Goal: Obtain resource: Download file/media

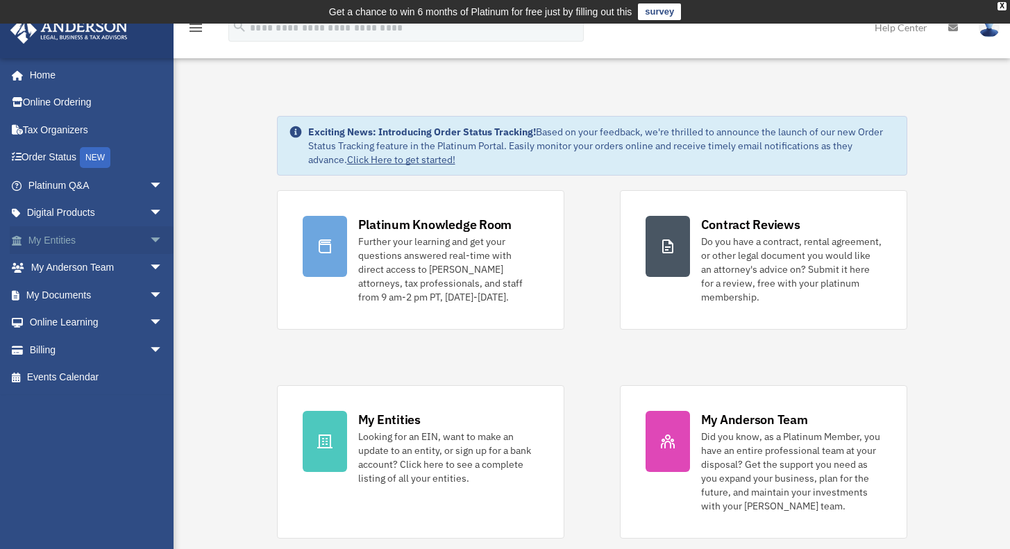
click at [149, 238] on span "arrow_drop_down" at bounding box center [163, 240] width 28 height 28
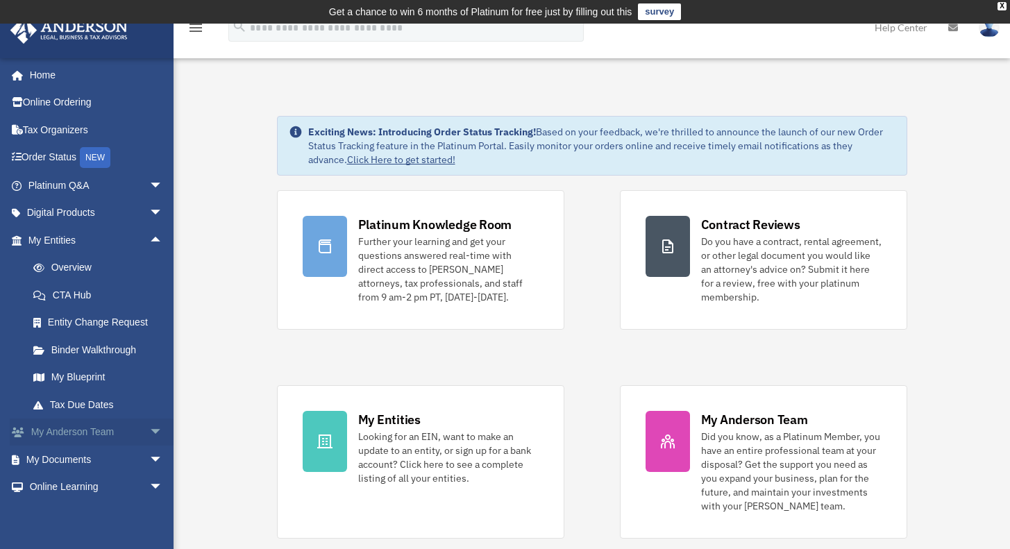
click at [149, 426] on span "arrow_drop_down" at bounding box center [163, 433] width 28 height 28
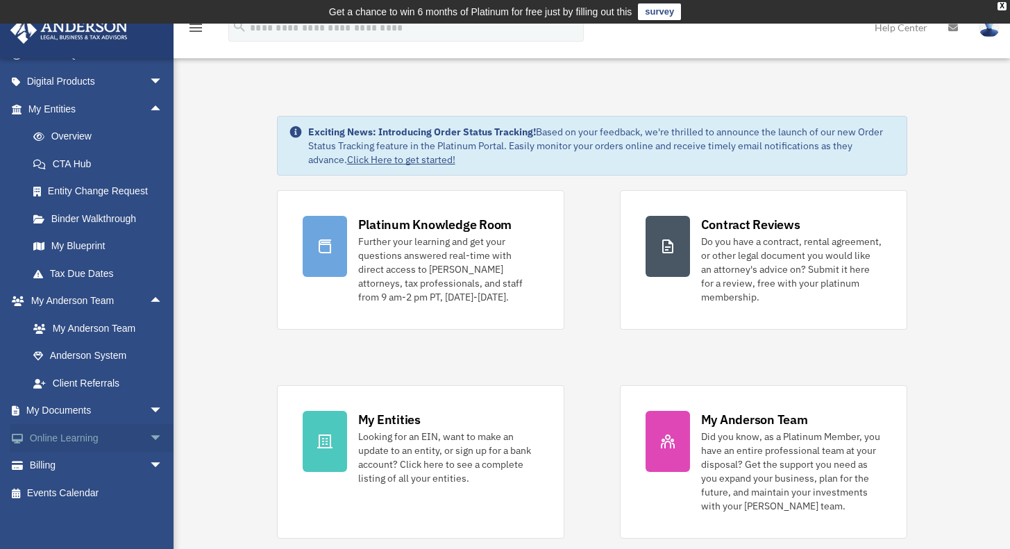
scroll to position [123, 0]
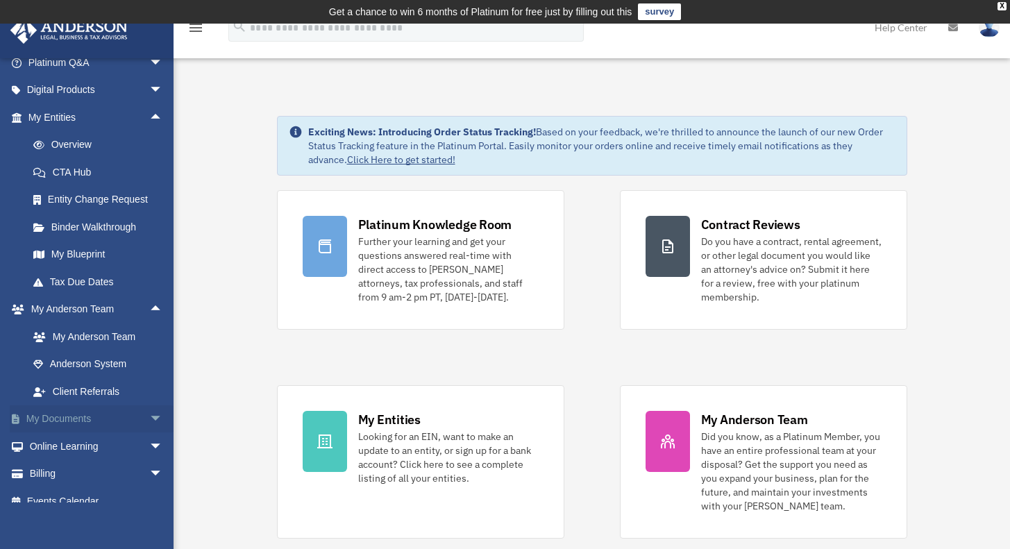
click at [149, 418] on span "arrow_drop_down" at bounding box center [163, 419] width 28 height 28
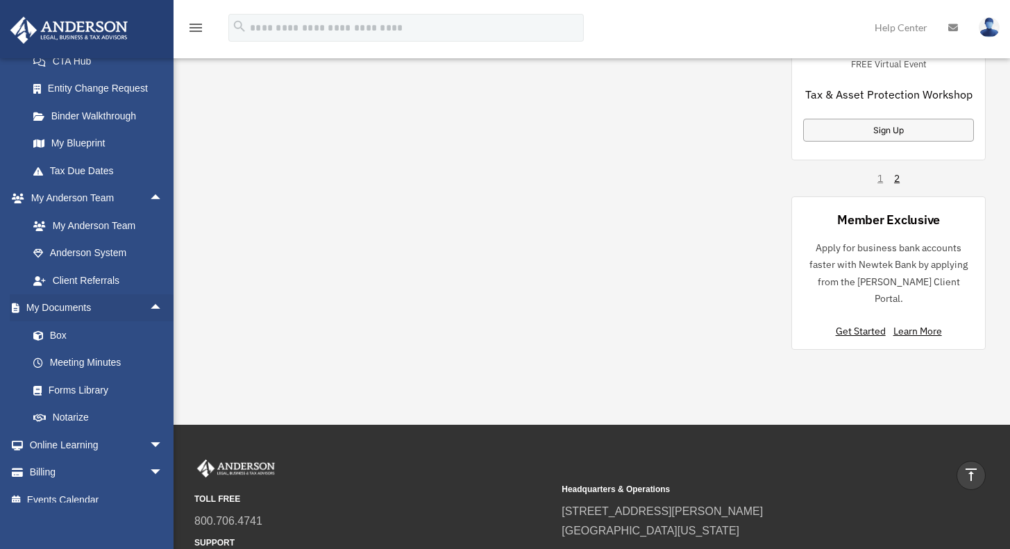
scroll to position [231, 0]
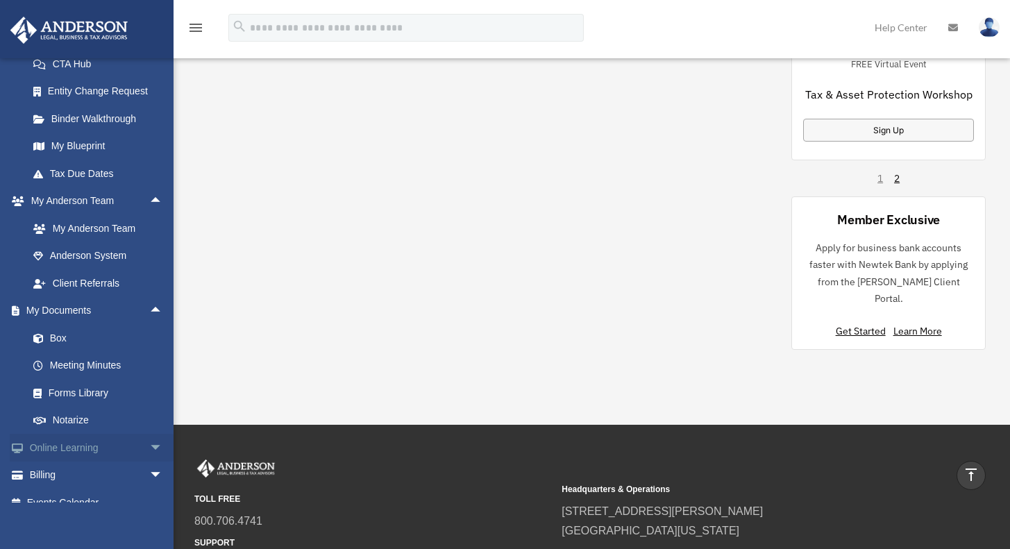
click at [149, 440] on span "arrow_drop_down" at bounding box center [163, 448] width 28 height 28
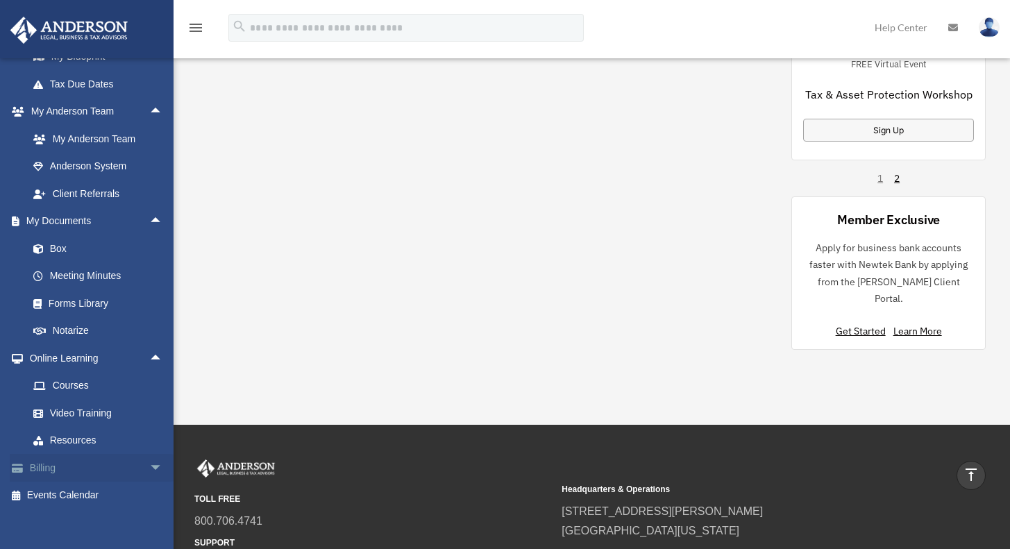
click at [149, 455] on span "arrow_drop_down" at bounding box center [163, 468] width 28 height 28
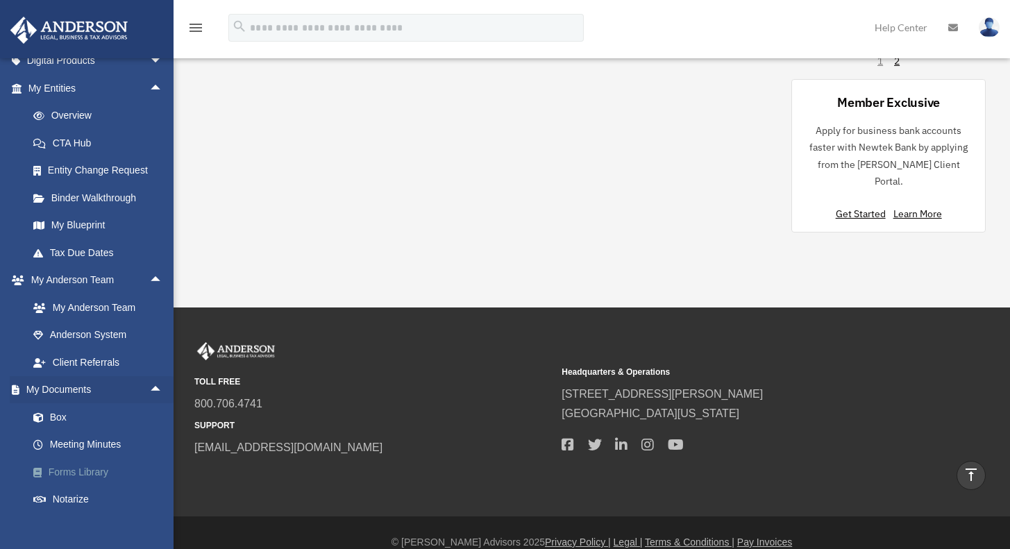
scroll to position [0, 0]
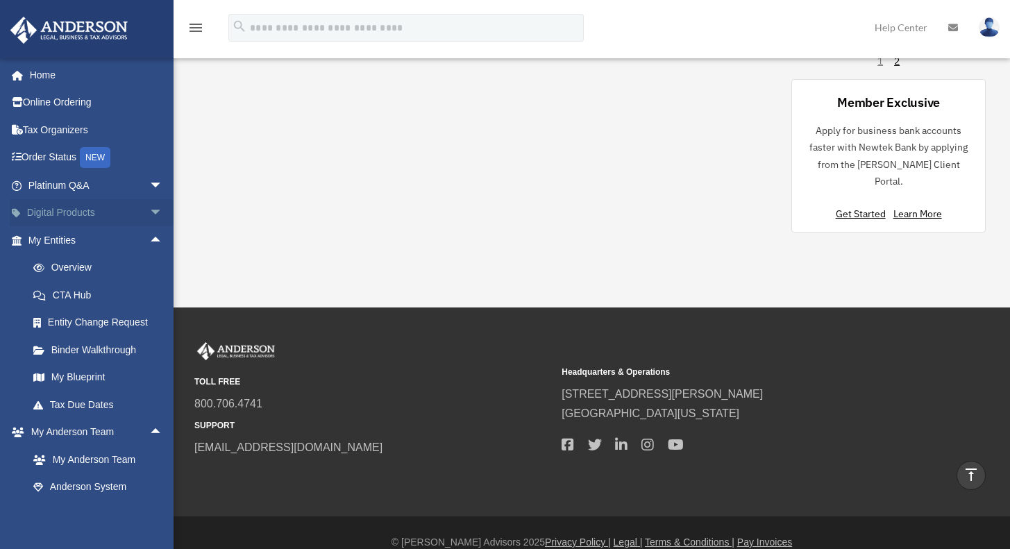
click at [149, 210] on span "arrow_drop_down" at bounding box center [163, 213] width 28 height 28
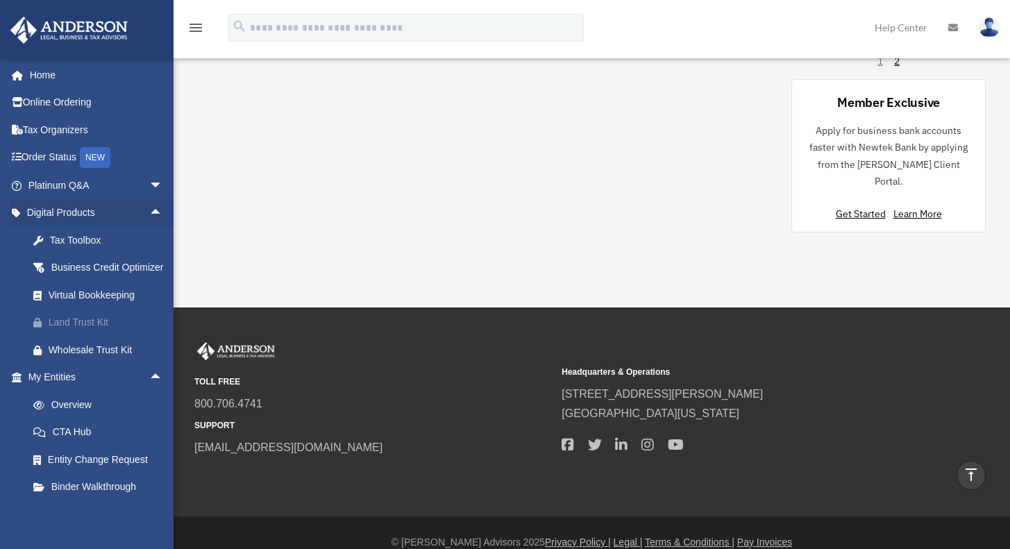
click at [85, 331] on div "Land Trust Kit" at bounding box center [108, 322] width 118 height 17
click at [60, 157] on link "Order Status NEW" at bounding box center [97, 158] width 174 height 28
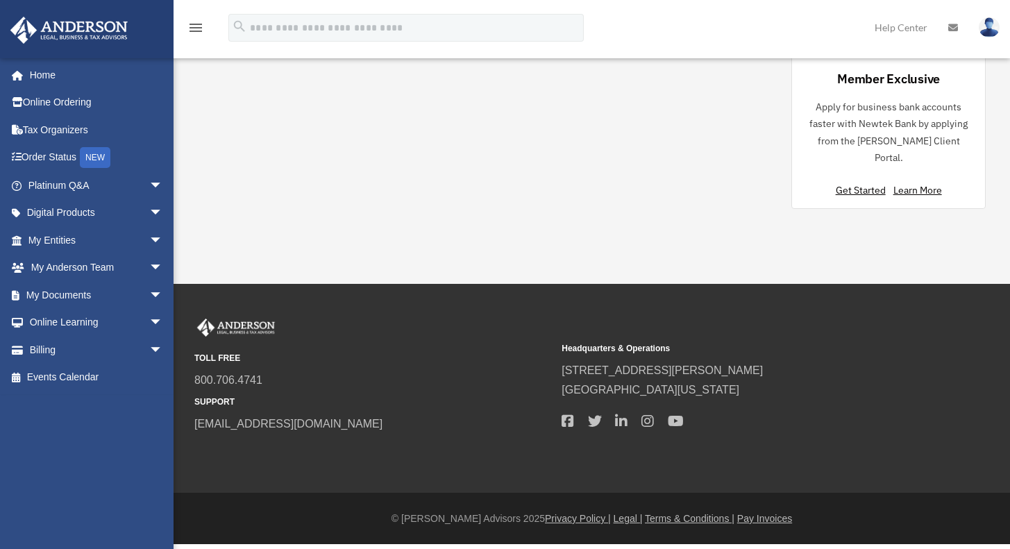
scroll to position [1153, 0]
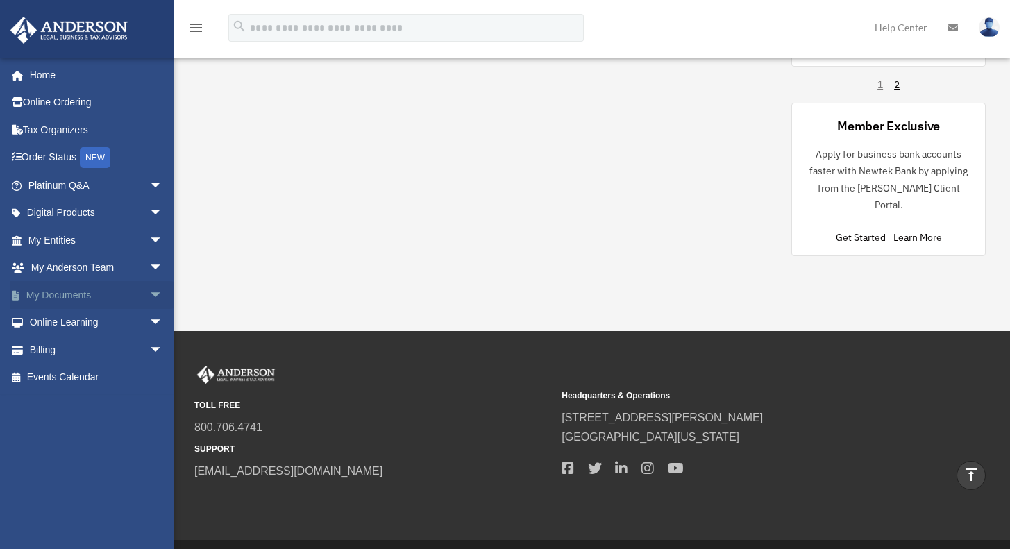
click at [149, 297] on span "arrow_drop_down" at bounding box center [163, 295] width 28 height 28
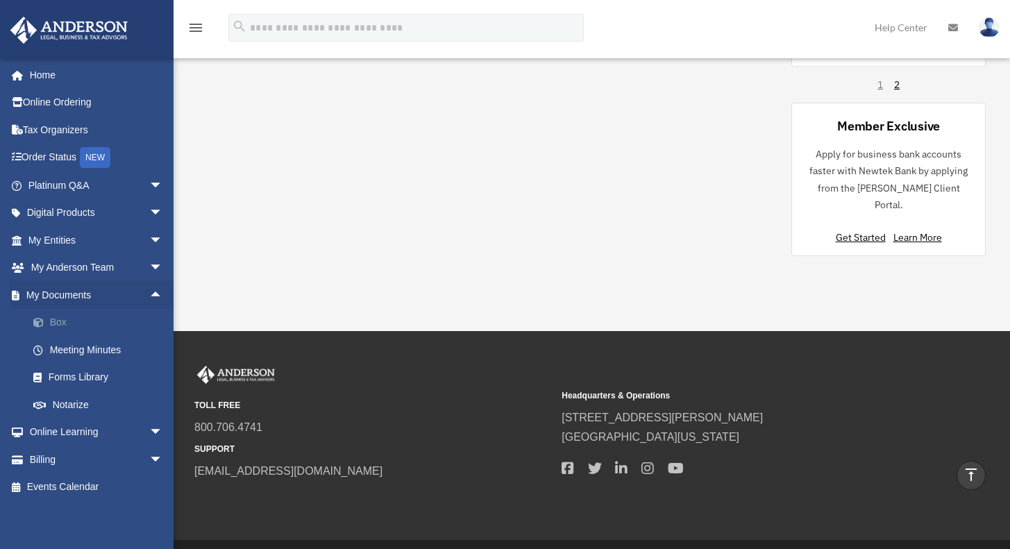
click at [52, 318] on link "Box" at bounding box center [101, 323] width 164 height 28
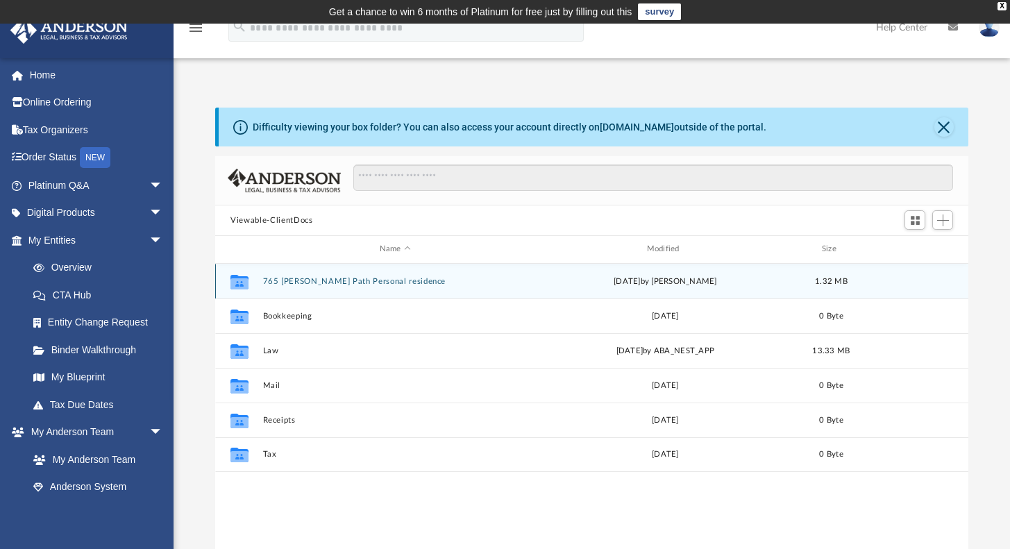
scroll to position [305, 742]
click at [371, 284] on button "765 [PERSON_NAME] Path Personal residence" at bounding box center [395, 281] width 264 height 9
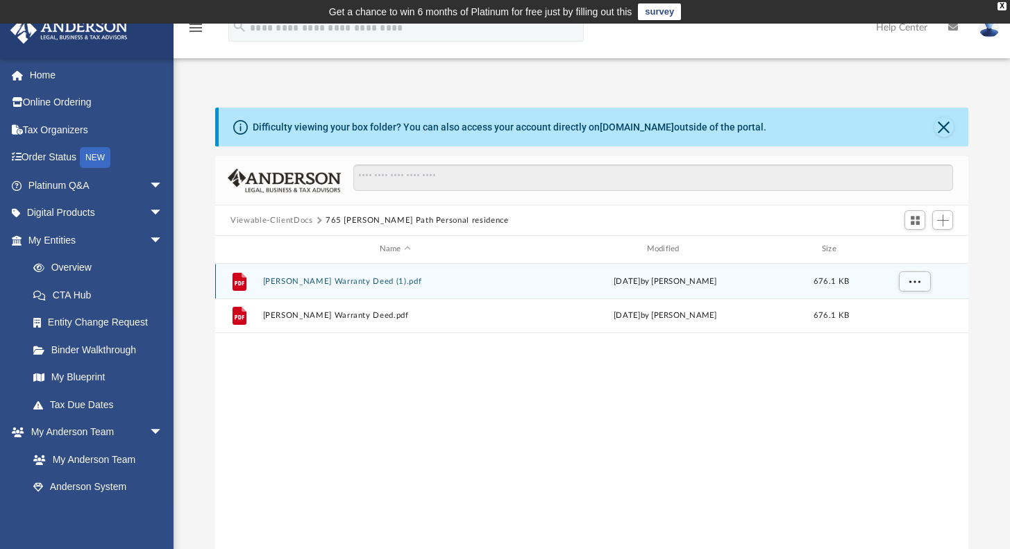
click at [326, 285] on button "[PERSON_NAME] Warranty Deed (1).pdf" at bounding box center [395, 281] width 264 height 9
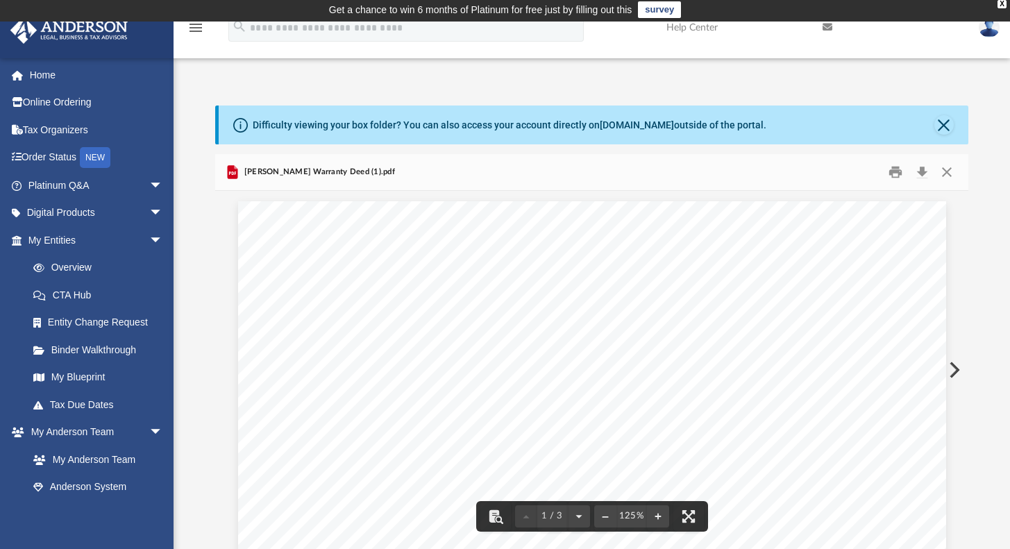
scroll to position [0, 0]
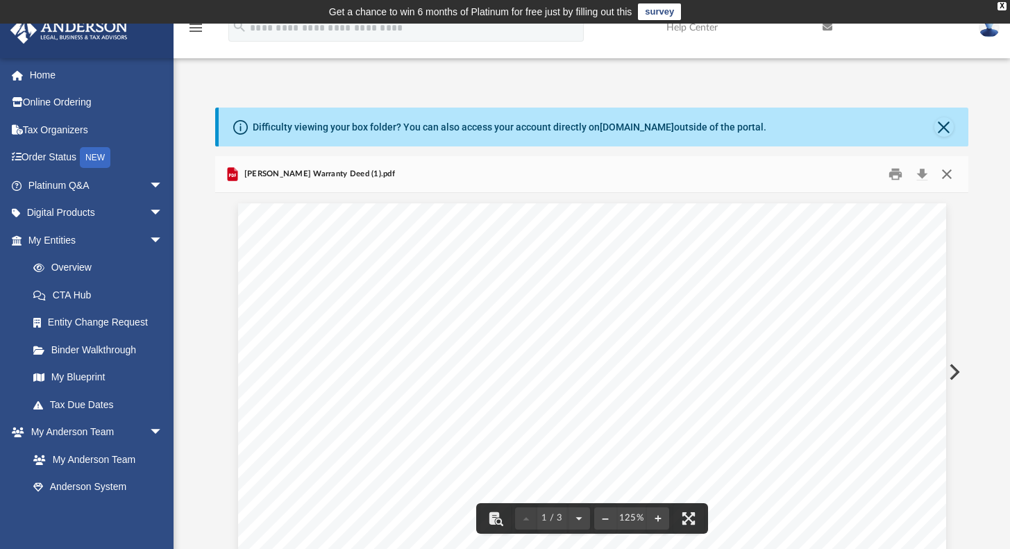
click at [947, 173] on button "Close" at bounding box center [946, 175] width 25 height 22
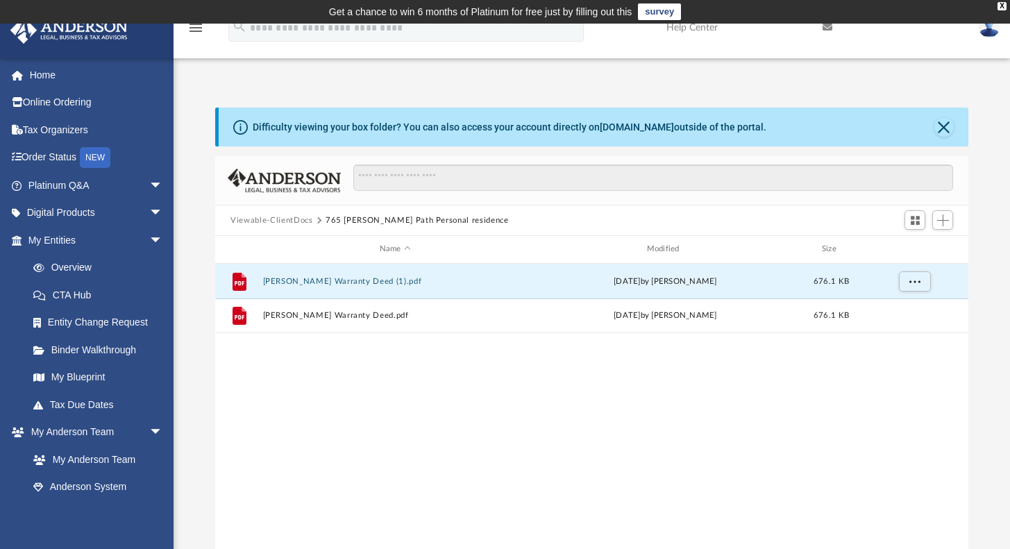
click at [262, 219] on button "Viewable-ClientDocs" at bounding box center [271, 220] width 82 height 12
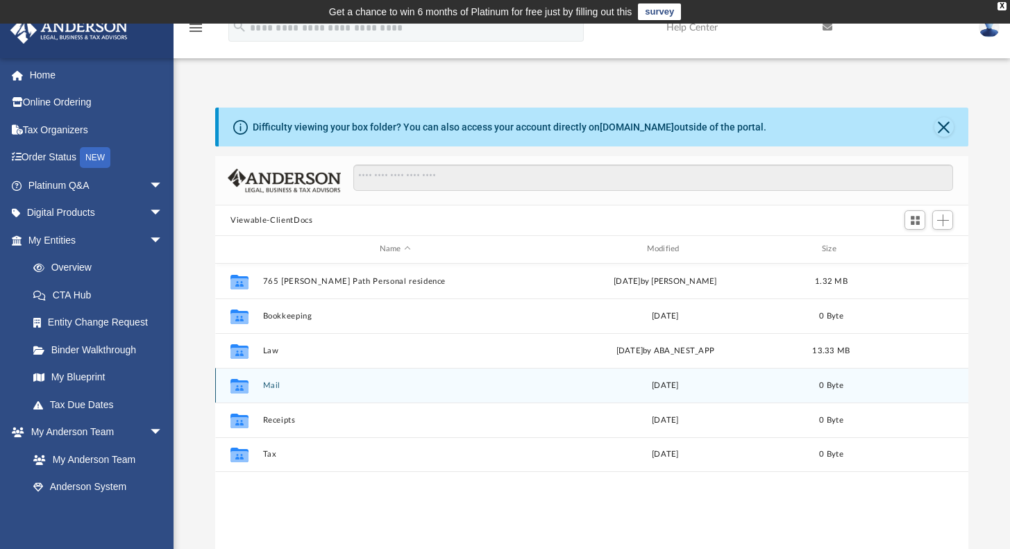
click at [270, 387] on button "Mail" at bounding box center [395, 385] width 264 height 9
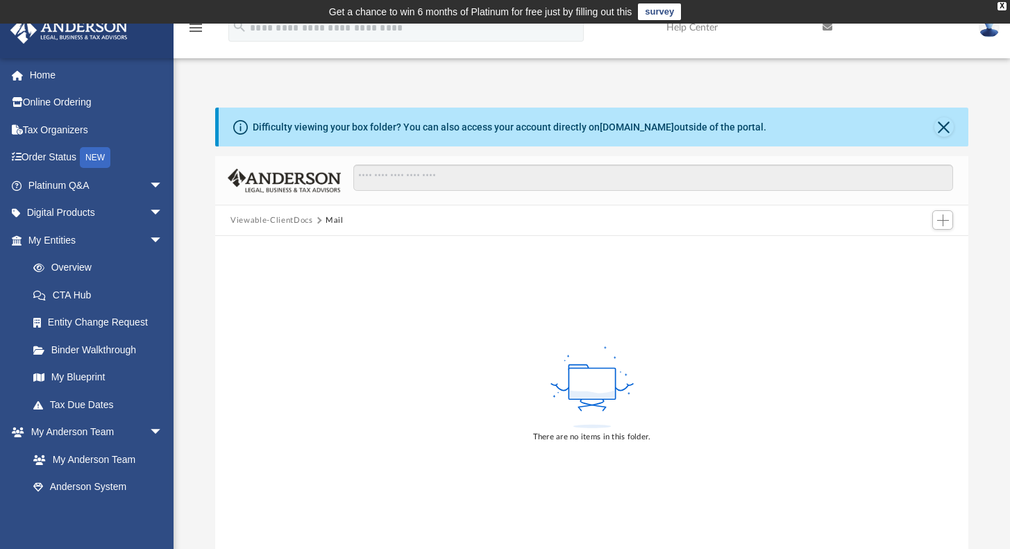
click at [297, 223] on button "Viewable-ClientDocs" at bounding box center [271, 220] width 82 height 12
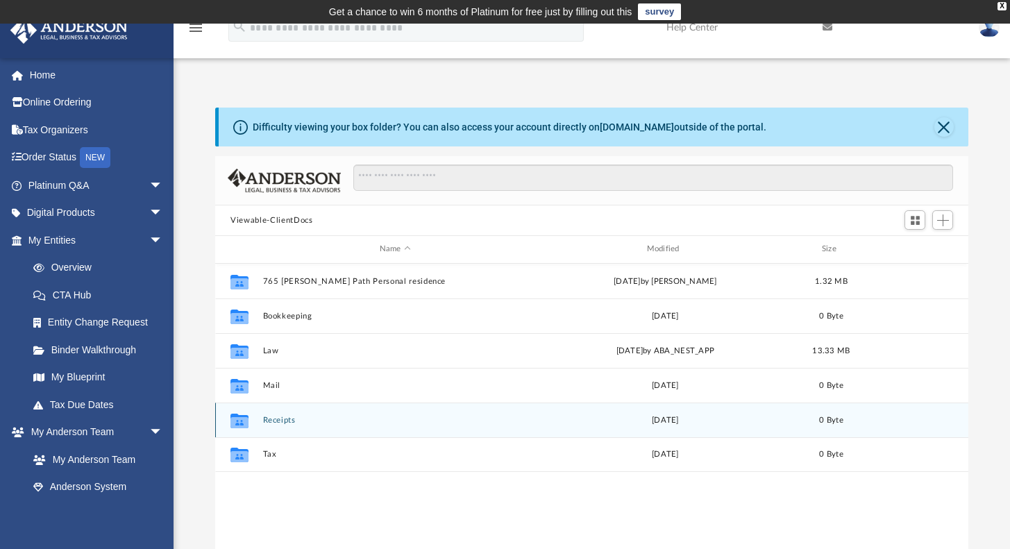
scroll to position [305, 742]
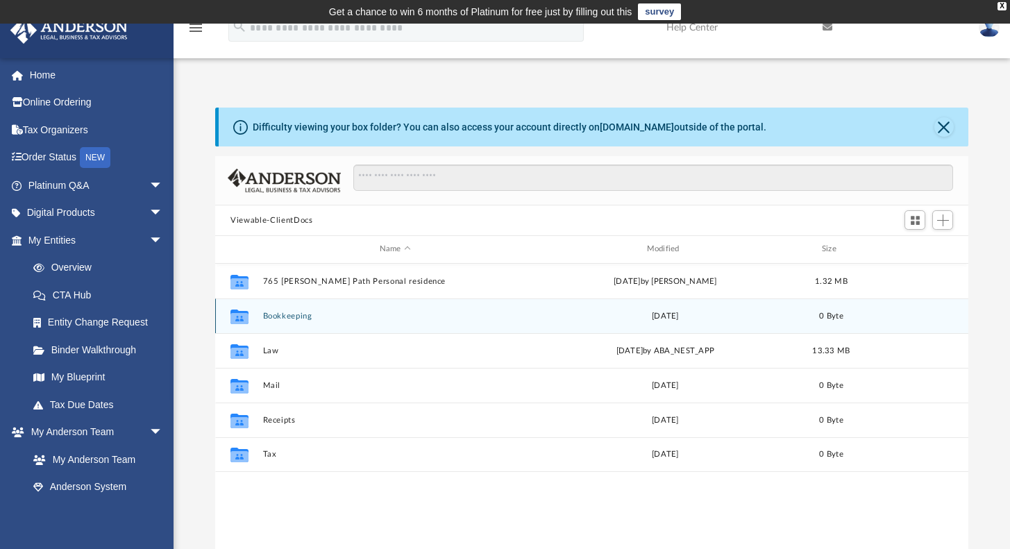
click at [277, 320] on button "Bookkeeping" at bounding box center [395, 316] width 264 height 9
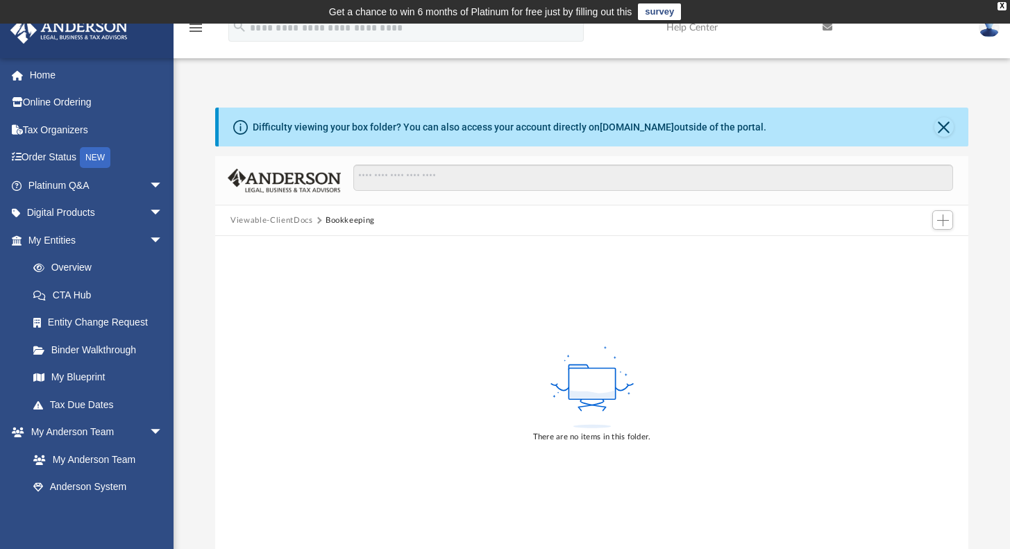
click at [297, 218] on button "Viewable-ClientDocs" at bounding box center [271, 220] width 82 height 12
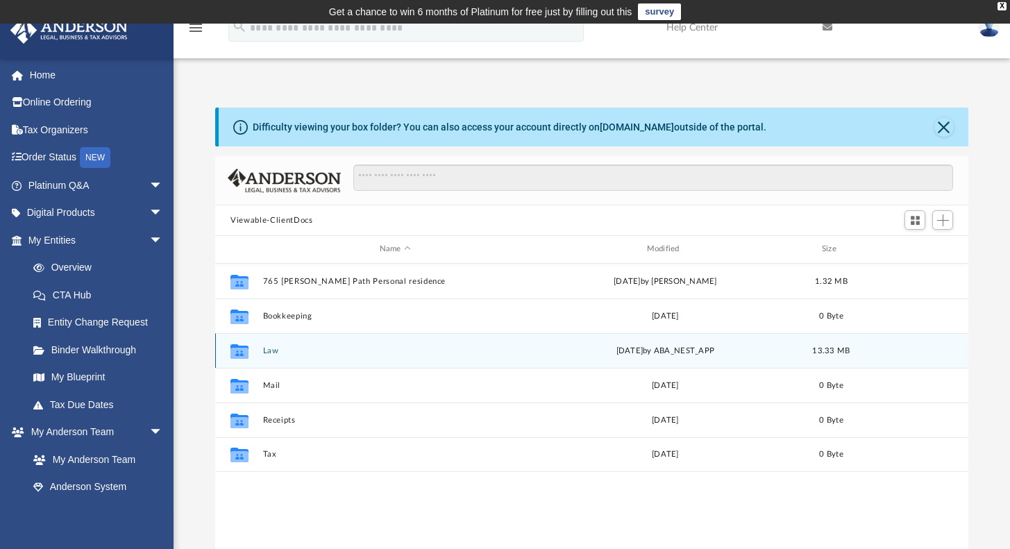
click at [269, 347] on button "Law" at bounding box center [395, 350] width 264 height 9
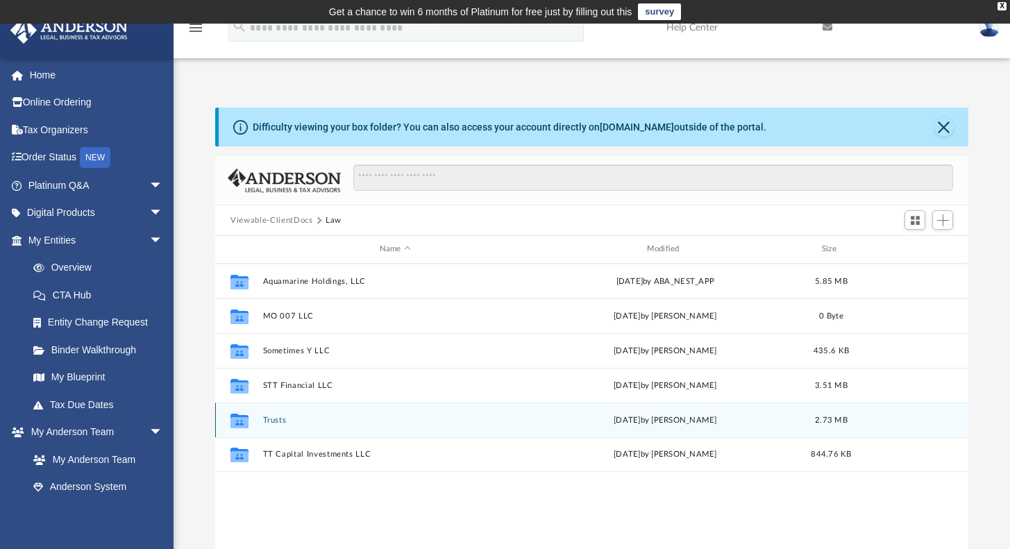
click at [276, 421] on button "Trusts" at bounding box center [395, 420] width 264 height 9
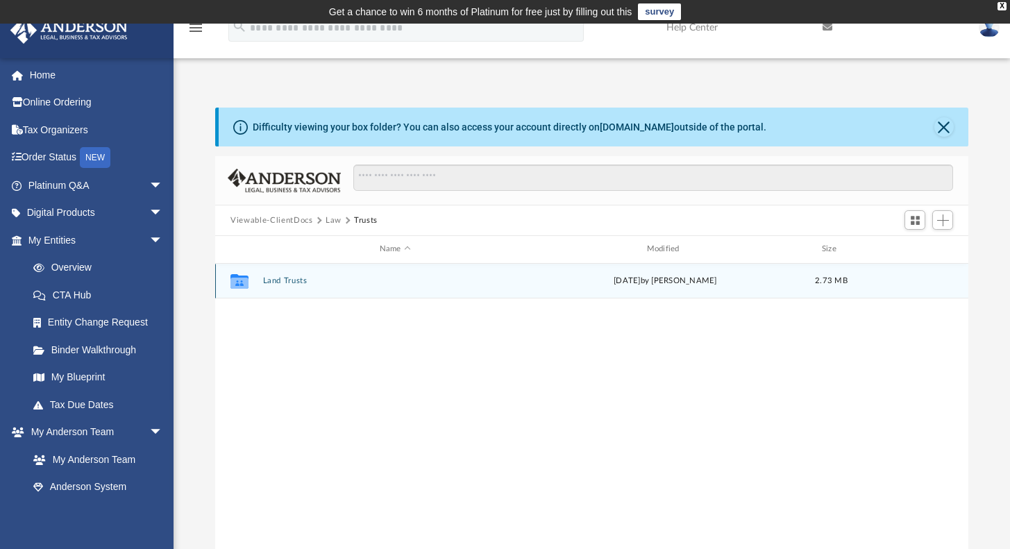
click at [285, 280] on button "Land Trusts" at bounding box center [395, 280] width 264 height 9
click at [329, 277] on button "Land Trust - 765 [PERSON_NAME] Path Trust" at bounding box center [395, 280] width 264 height 9
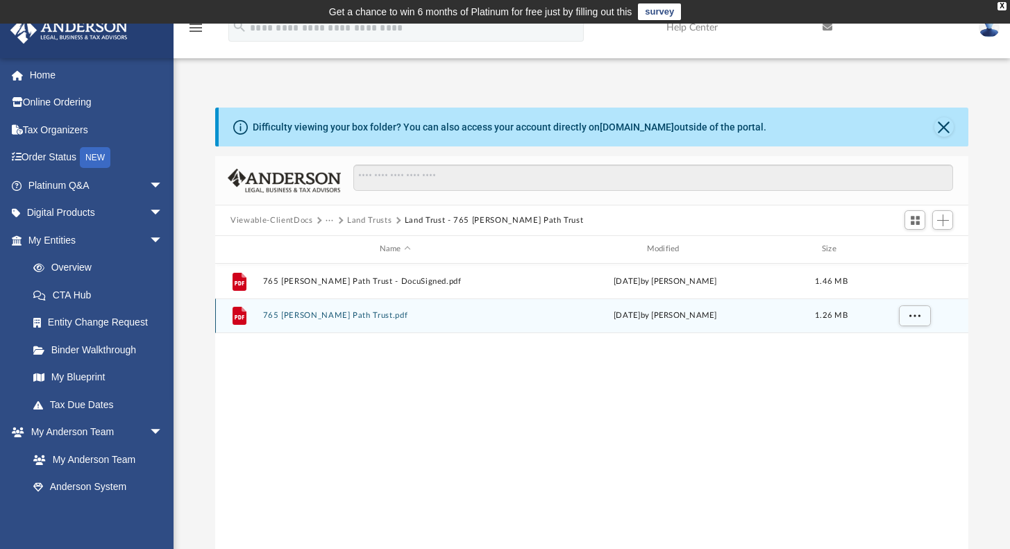
click at [346, 319] on button "765 [PERSON_NAME] Path Trust.pdf" at bounding box center [395, 315] width 264 height 9
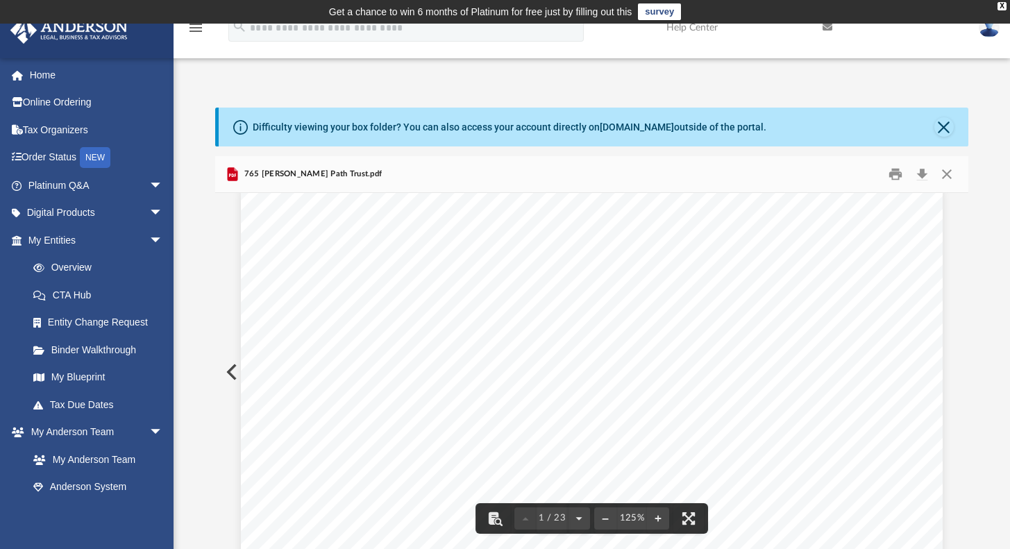
scroll to position [69, 0]
click at [952, 178] on button "Close" at bounding box center [946, 175] width 25 height 22
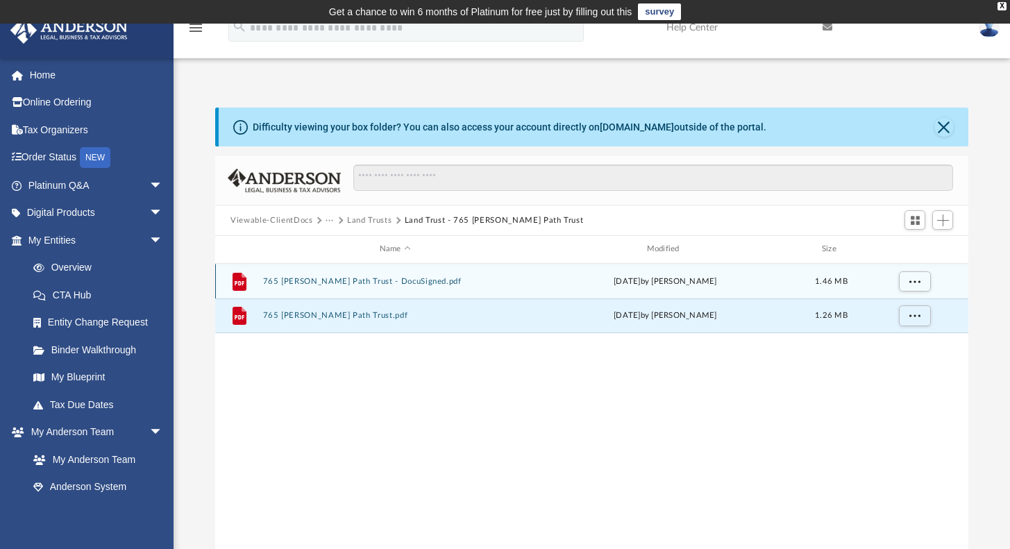
click at [356, 285] on button "765 [PERSON_NAME] Path Trust - DocuSigned.pdf" at bounding box center [395, 281] width 264 height 9
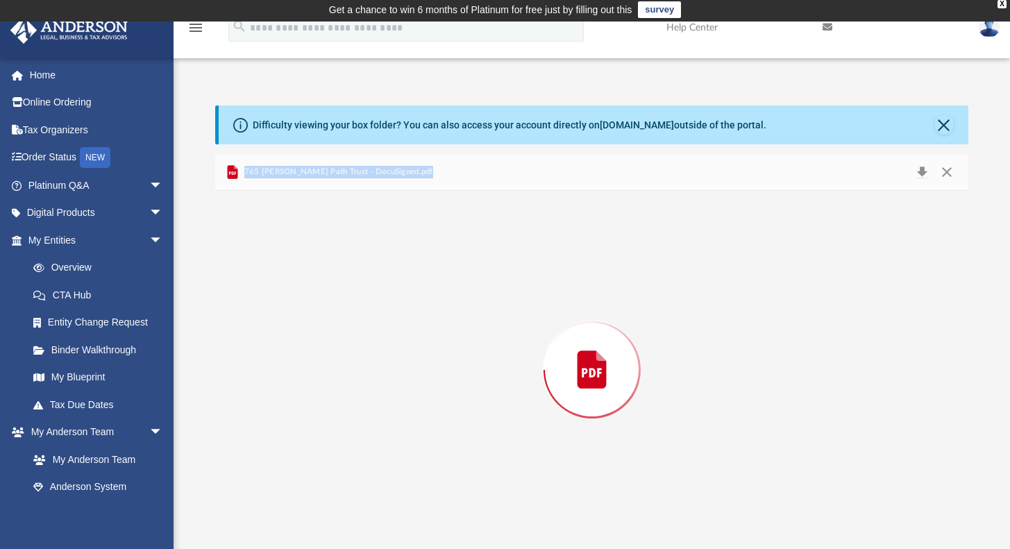
click at [356, 285] on div "Preview" at bounding box center [591, 370] width 753 height 358
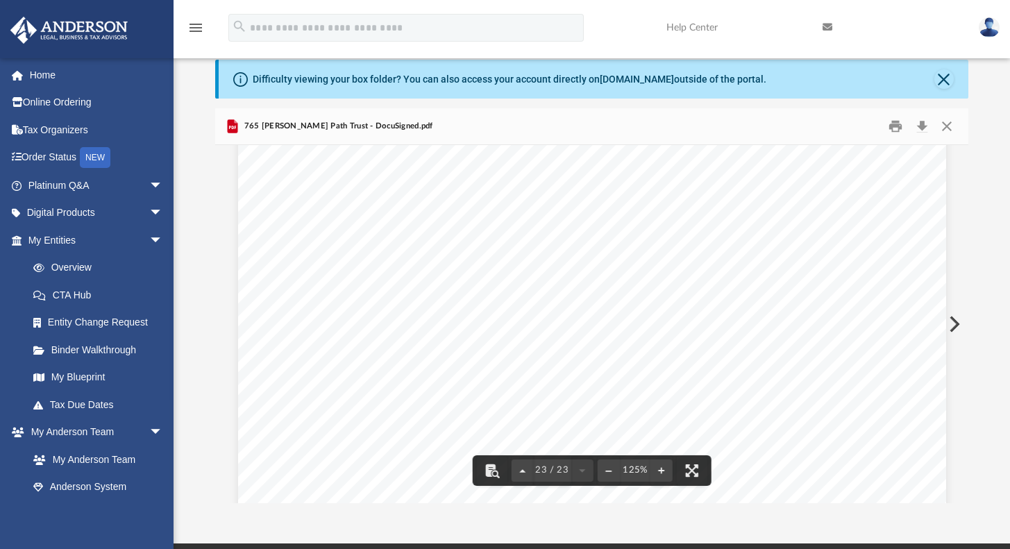
scroll to position [21134, 0]
click at [944, 127] on button "Close" at bounding box center [946, 127] width 25 height 22
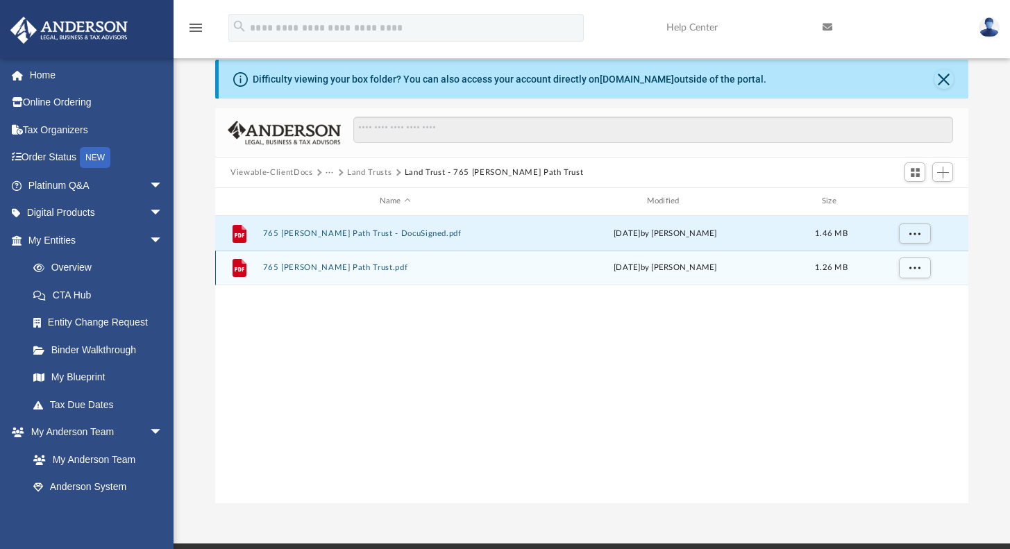
click at [301, 270] on button "765 [PERSON_NAME] Path Trust.pdf" at bounding box center [395, 267] width 264 height 9
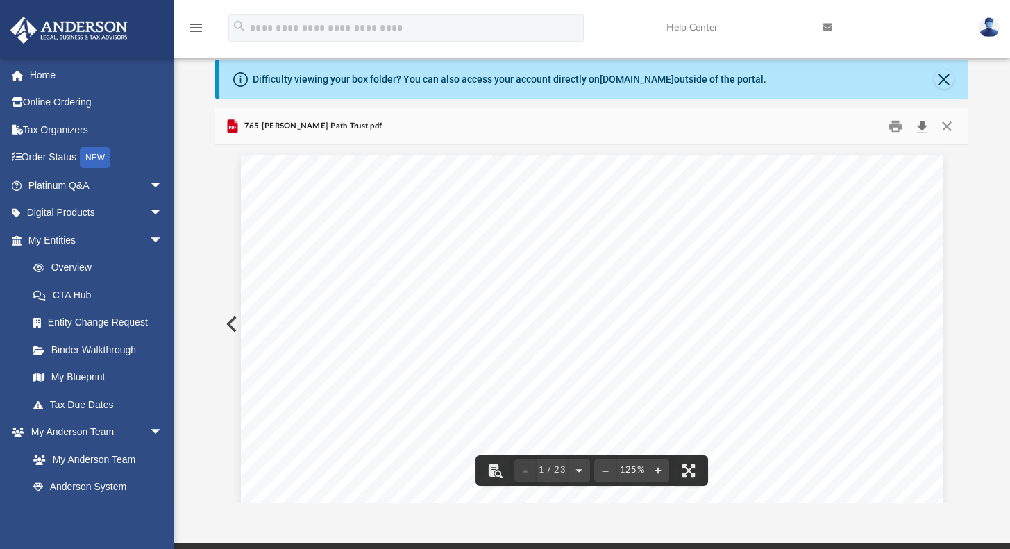
click at [925, 126] on button "Download" at bounding box center [921, 127] width 25 height 22
